Goal: Register for event/course

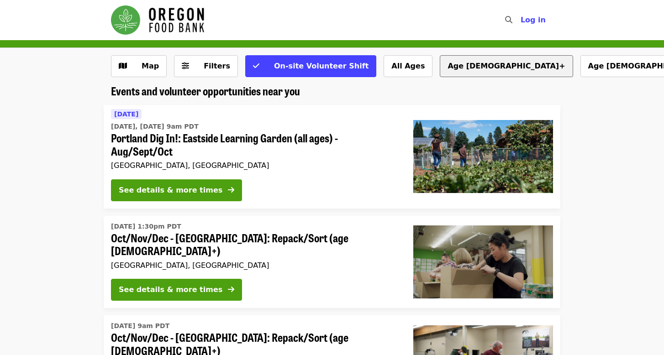
click at [440, 63] on button "Age [DEMOGRAPHIC_DATA]+" at bounding box center [506, 66] width 133 height 22
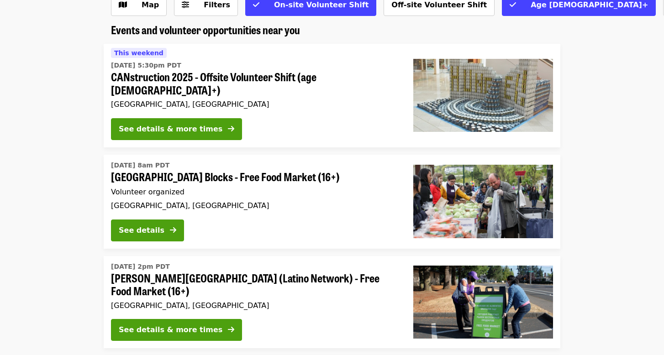
scroll to position [63, 0]
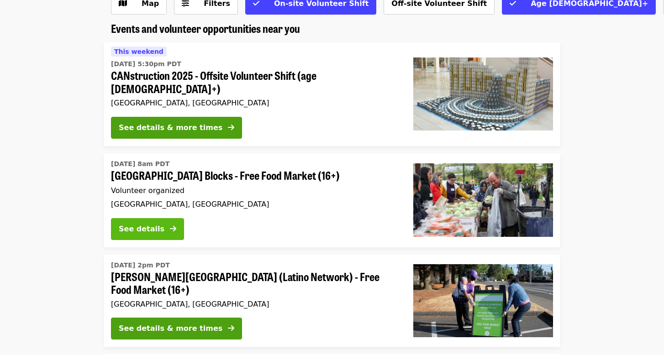
click at [135, 224] on div "See details" at bounding box center [142, 229] width 46 height 11
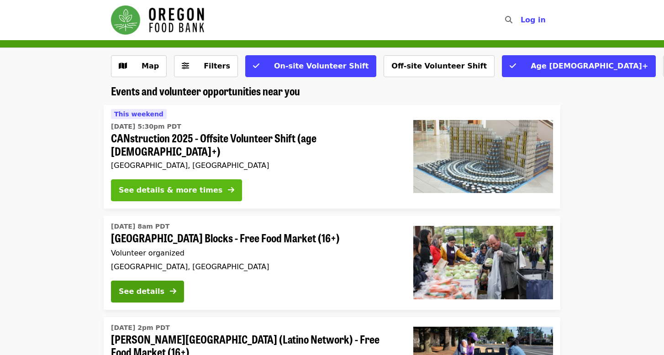
click at [163, 185] on div "See details & more times" at bounding box center [171, 190] width 104 height 11
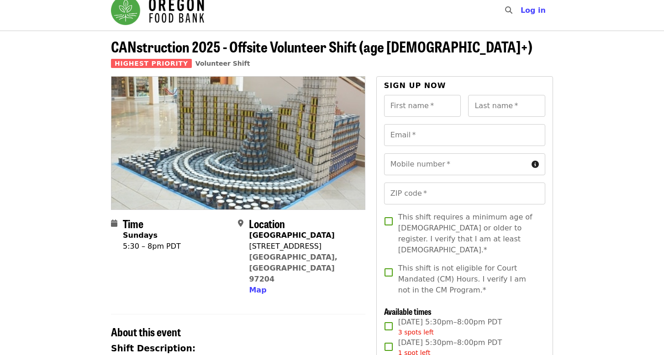
scroll to position [10, 0]
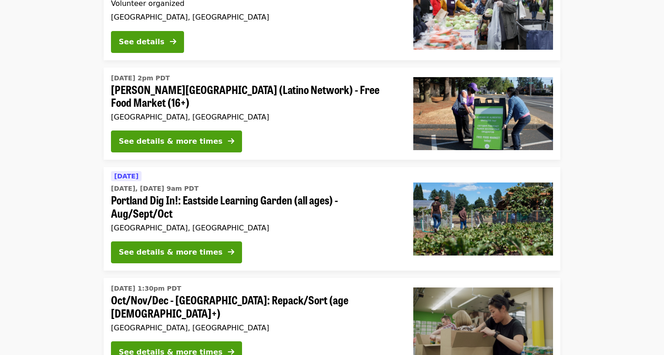
scroll to position [250, 0]
